Goal: Find specific page/section: Find specific page/section

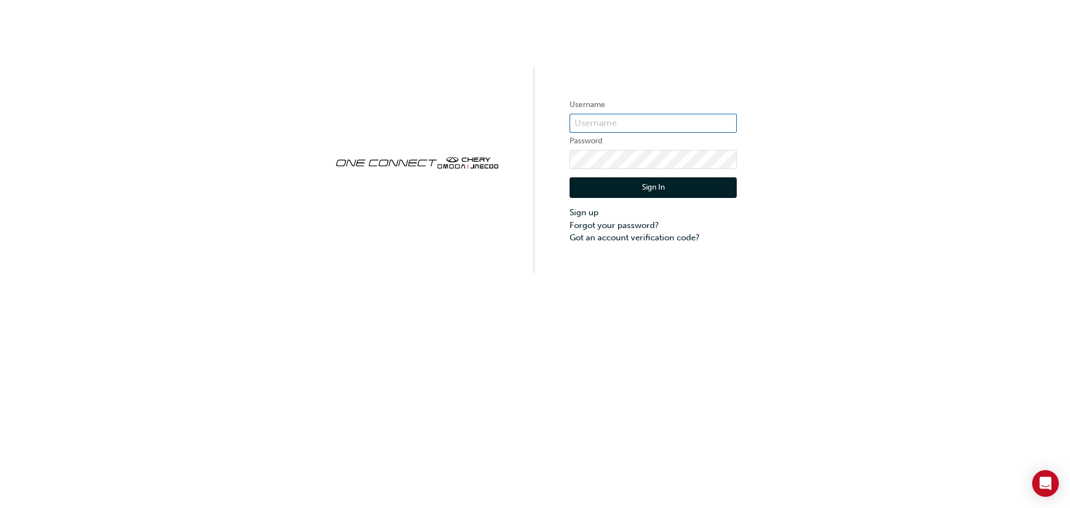
type input "CHAU1441"
click at [632, 191] on button "Sign In" at bounding box center [653, 187] width 167 height 21
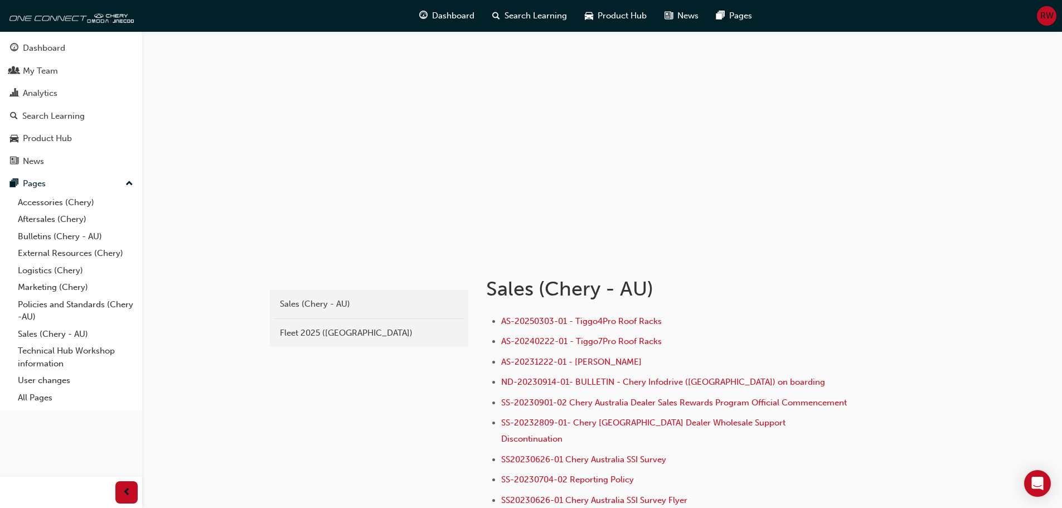
drag, startPoint x: 318, startPoint y: 342, endPoint x: 424, endPoint y: 333, distance: 106.3
click at [318, 342] on link "Fleet 2025 ([GEOGRAPHIC_DATA])" at bounding box center [369, 333] width 190 height 20
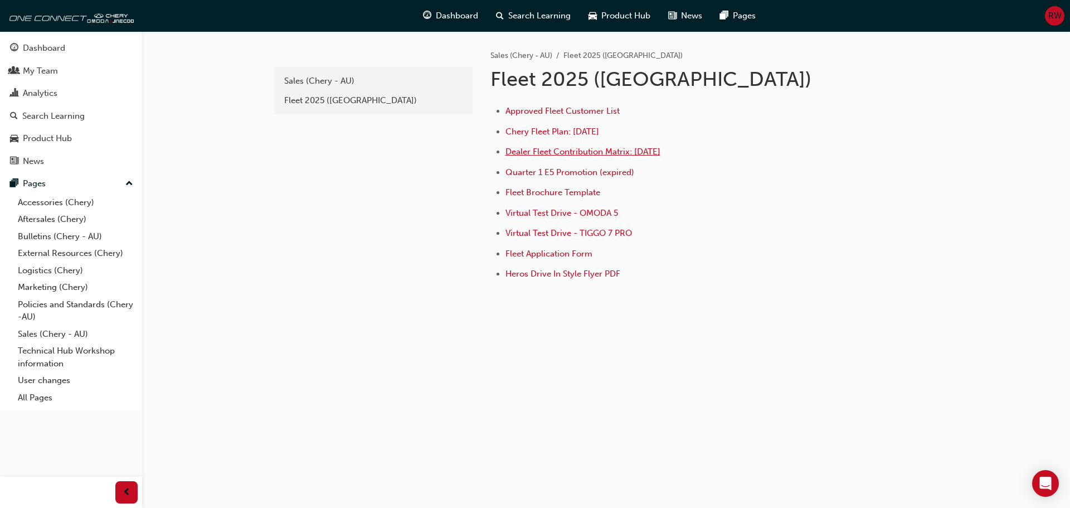
click at [530, 149] on span "Dealer Fleet Contribution Matrix: [DATE]" at bounding box center [583, 152] width 155 height 10
